Goal: Task Accomplishment & Management: Complete application form

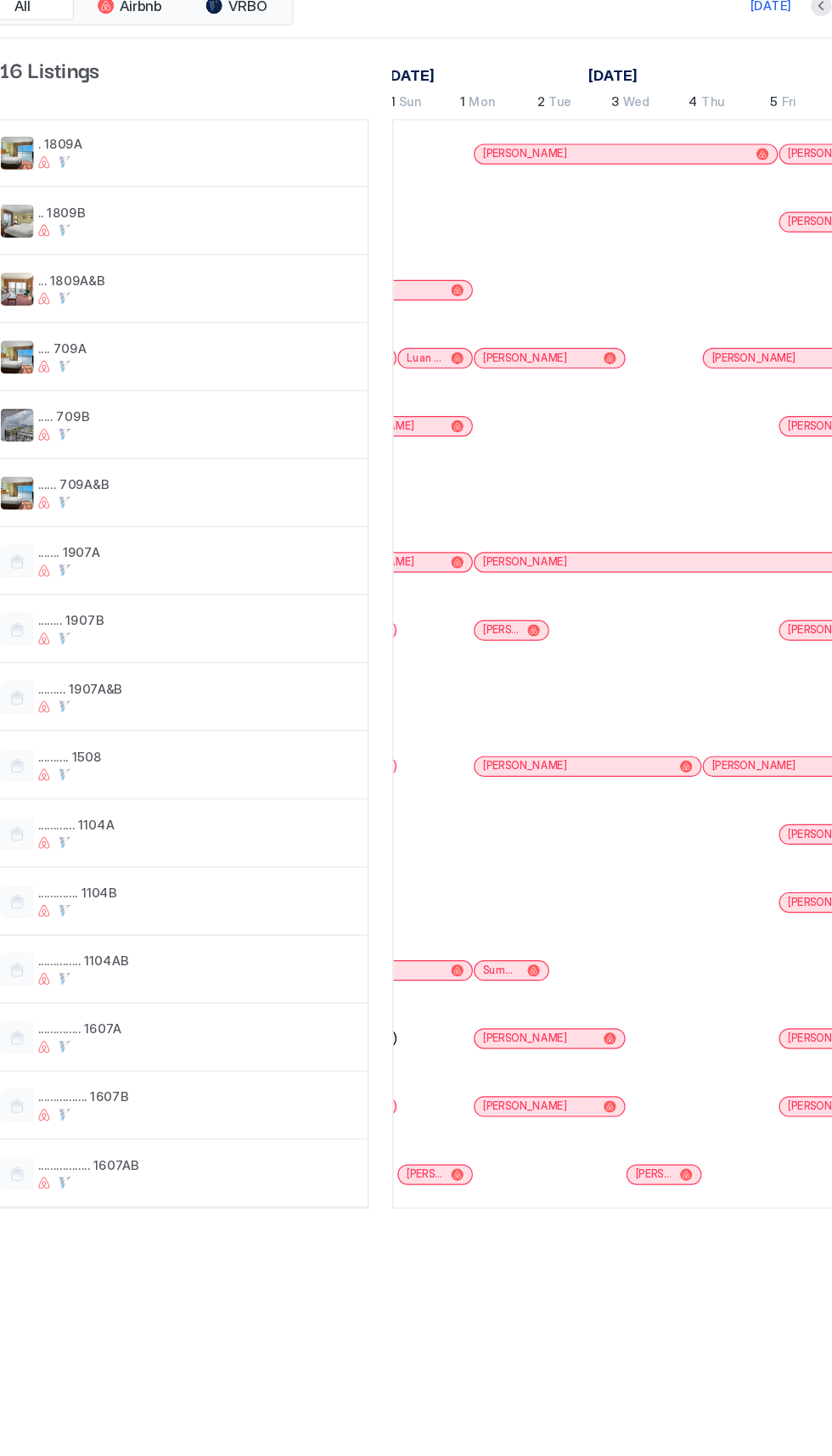
scroll to position [0, 1213]
